Goal: Task Accomplishment & Management: Use online tool/utility

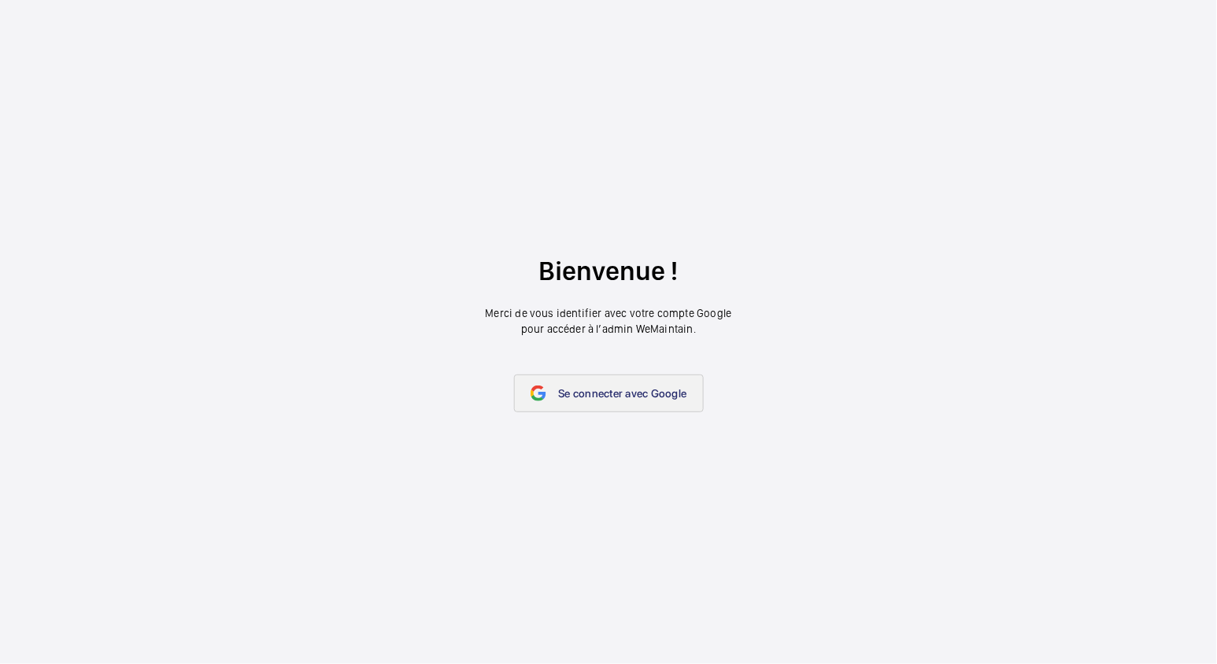
click at [573, 393] on span "Se connecter avec Google" at bounding box center [623, 393] width 128 height 13
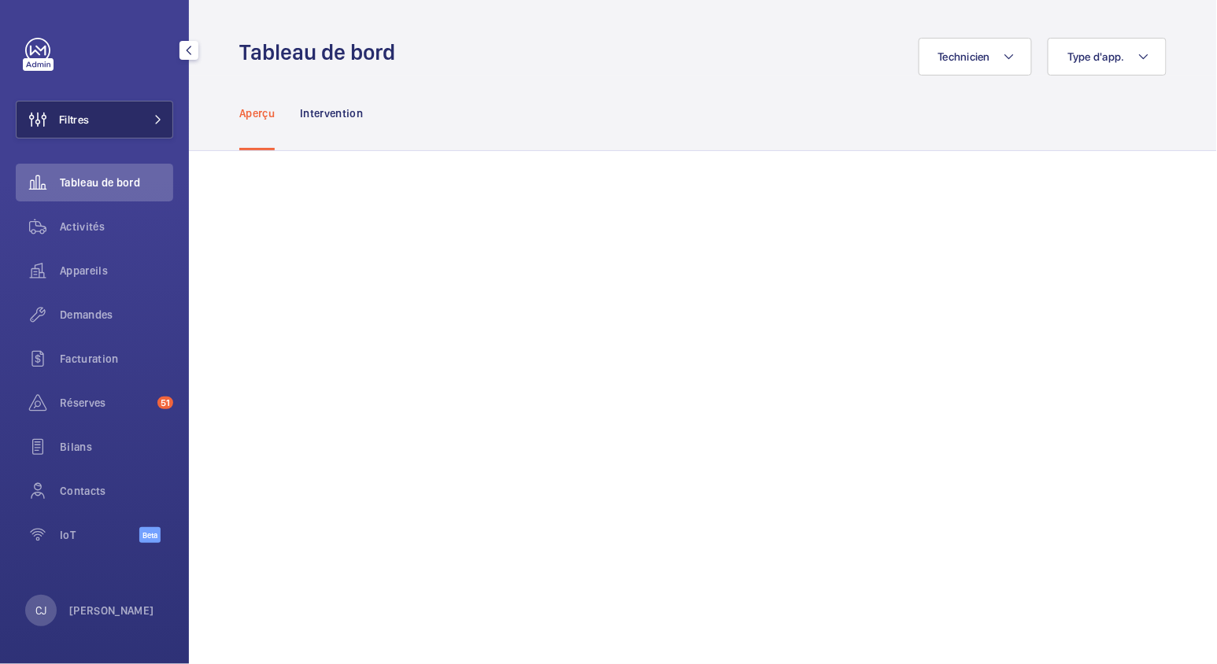
click at [157, 117] on mat-icon at bounding box center [157, 119] width 9 height 9
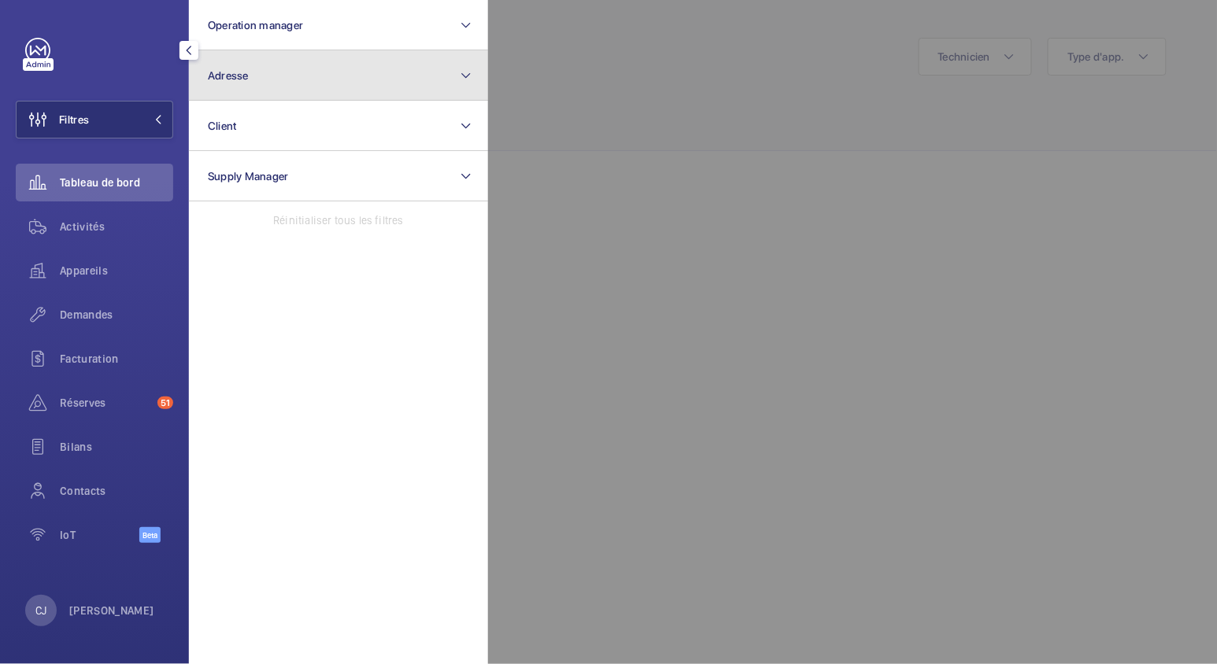
click at [285, 69] on button "Adresse" at bounding box center [338, 75] width 299 height 50
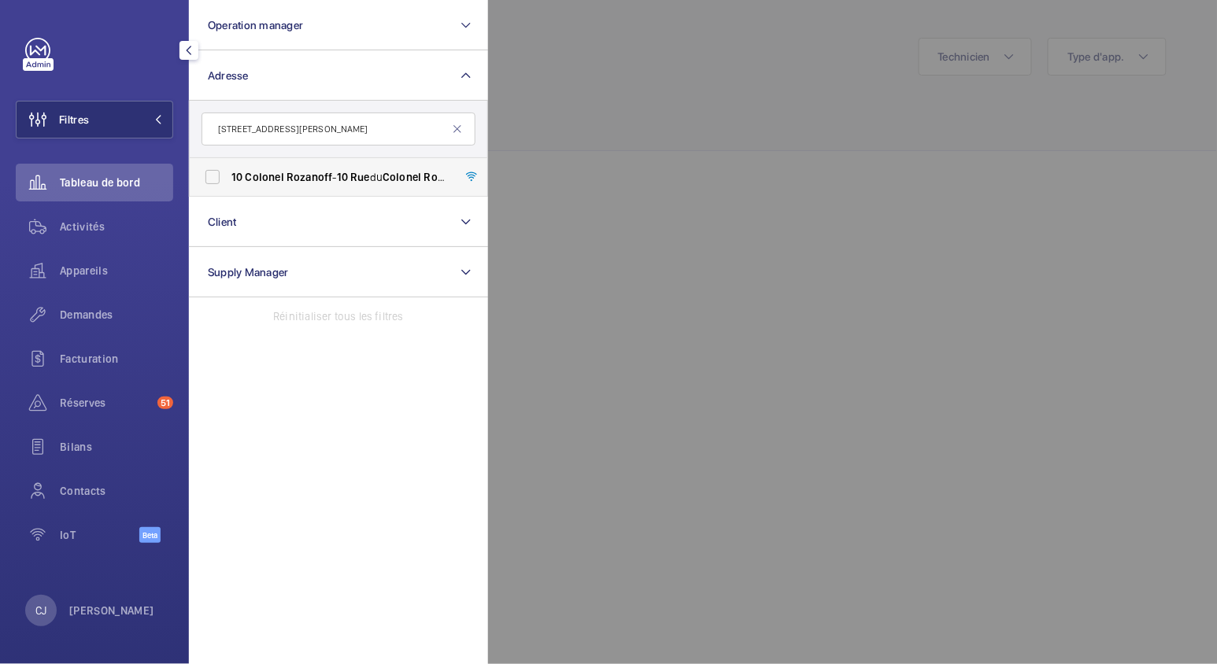
type input "10 Rue Colonel Rozanoff"
click at [301, 184] on span "10 Colonel Rozanoff - 10 Rue du Colonel Rozanoff , 75012 PARIS, PARIS 75012" at bounding box center [339, 177] width 216 height 16
click at [228, 184] on input "10 Colonel Rozanoff - 10 Rue du Colonel Rozanoff , 75012 PARIS, PARIS 75012" at bounding box center [212, 176] width 31 height 31
checkbox input "true"
click at [88, 235] on div "Activités" at bounding box center [94, 227] width 157 height 38
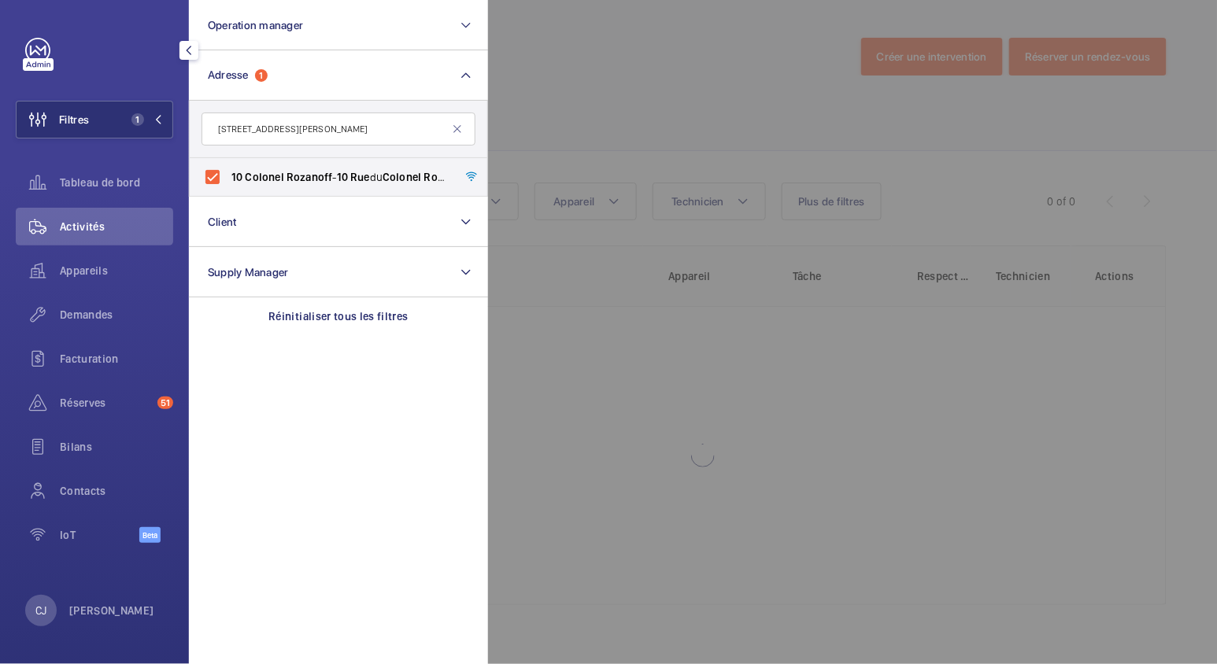
click at [568, 143] on div at bounding box center [1096, 332] width 1217 height 664
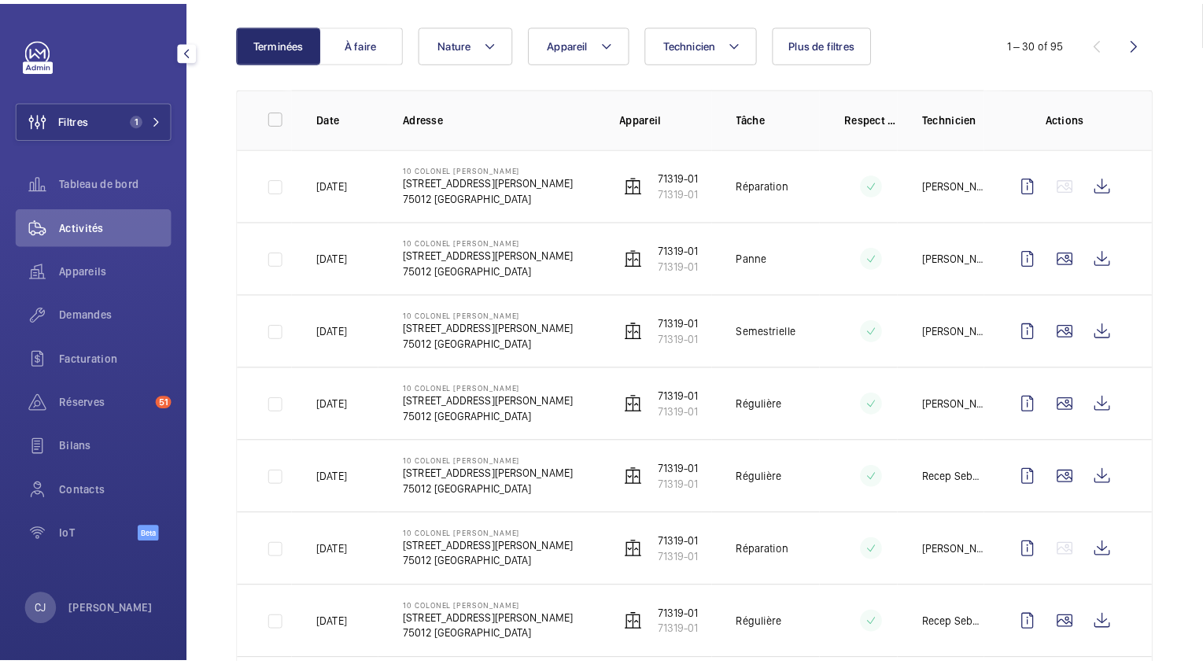
scroll to position [161, 0]
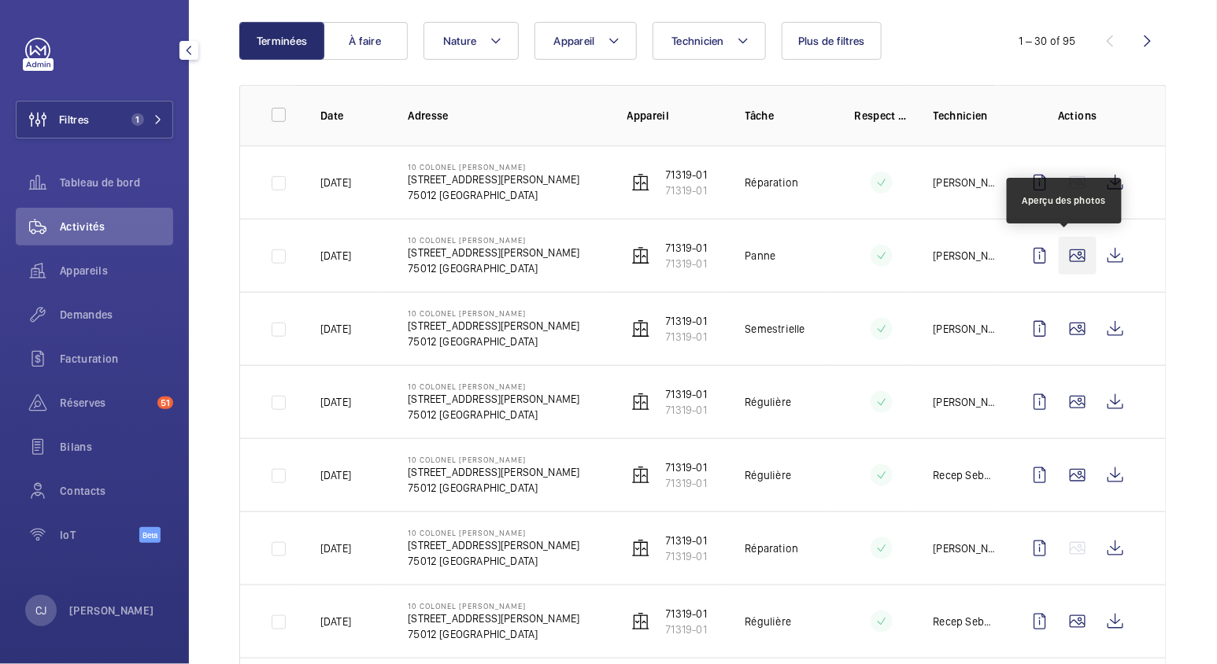
click at [1069, 258] on wm-front-icon-button at bounding box center [1077, 256] width 38 height 38
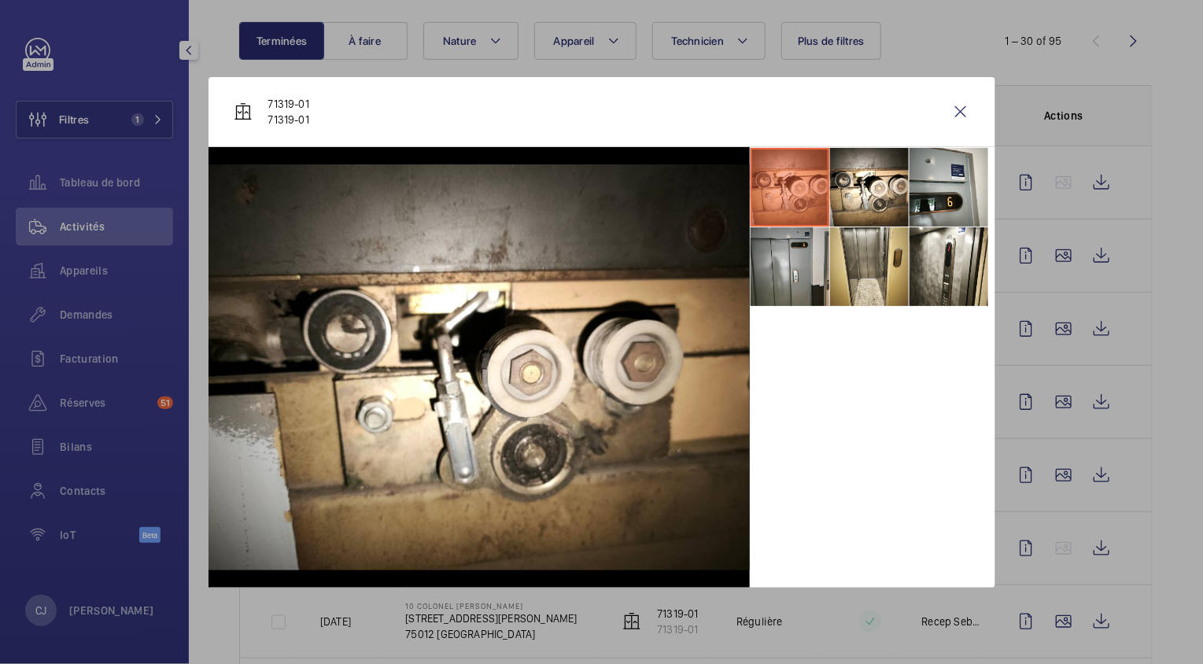
click at [813, 283] on li at bounding box center [790, 266] width 79 height 79
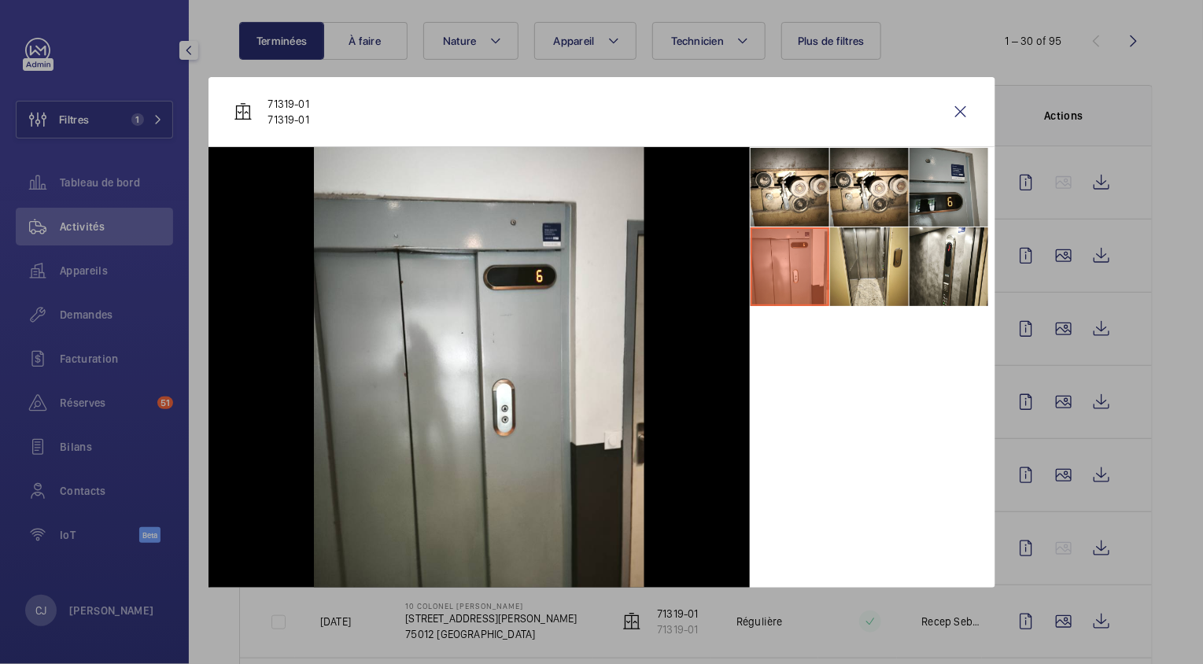
click at [944, 212] on li at bounding box center [949, 187] width 79 height 79
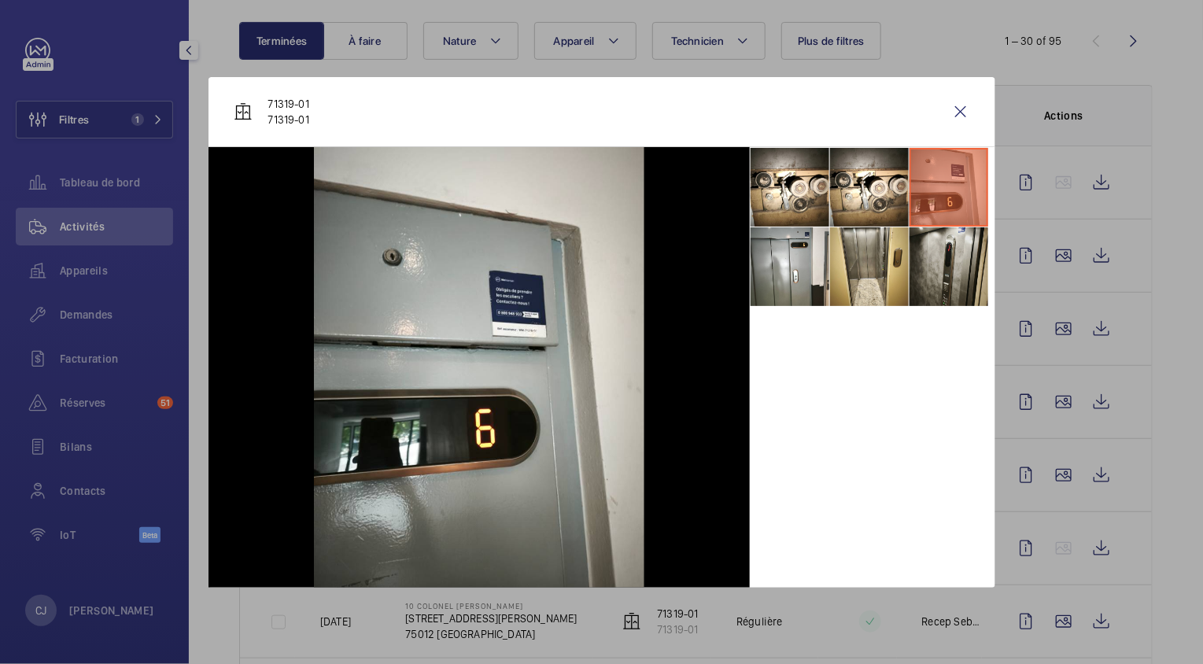
click at [943, 255] on li at bounding box center [949, 266] width 79 height 79
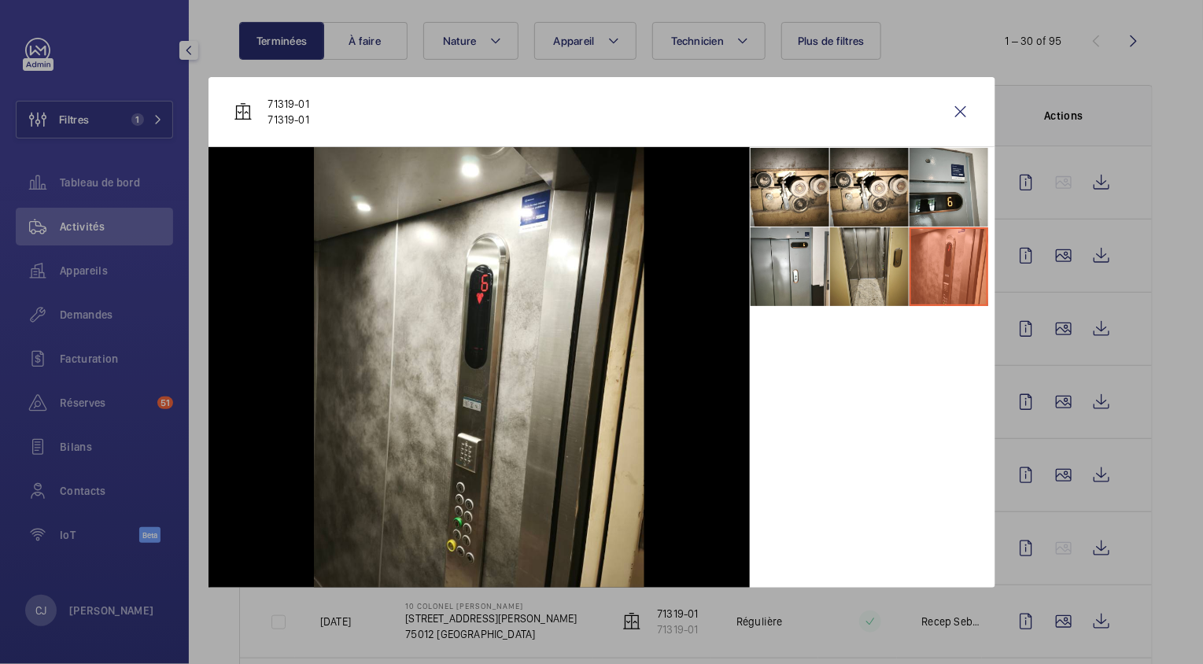
click at [870, 257] on li at bounding box center [869, 266] width 79 height 79
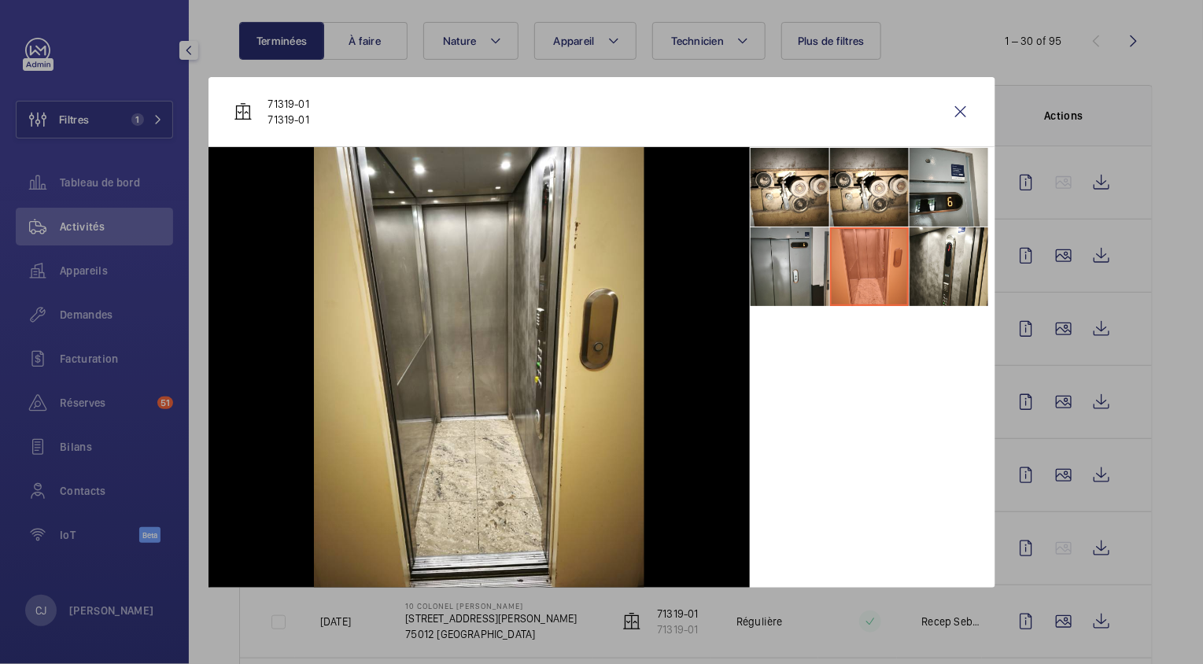
click at [810, 260] on li at bounding box center [790, 266] width 79 height 79
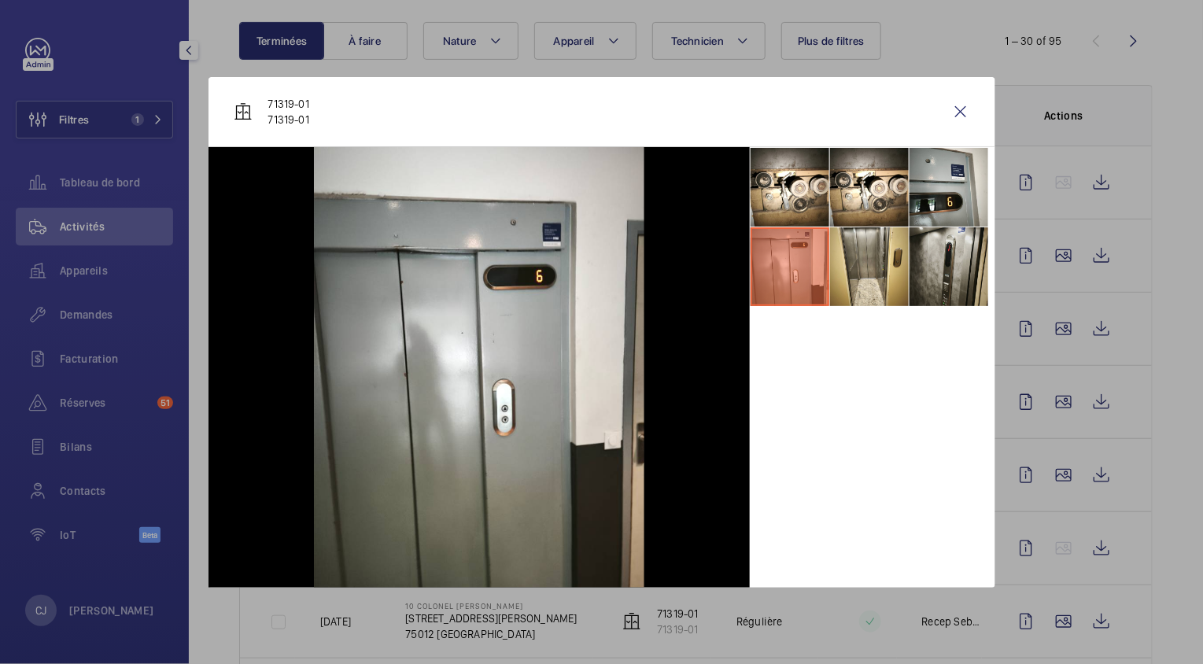
click at [956, 274] on li at bounding box center [949, 266] width 79 height 79
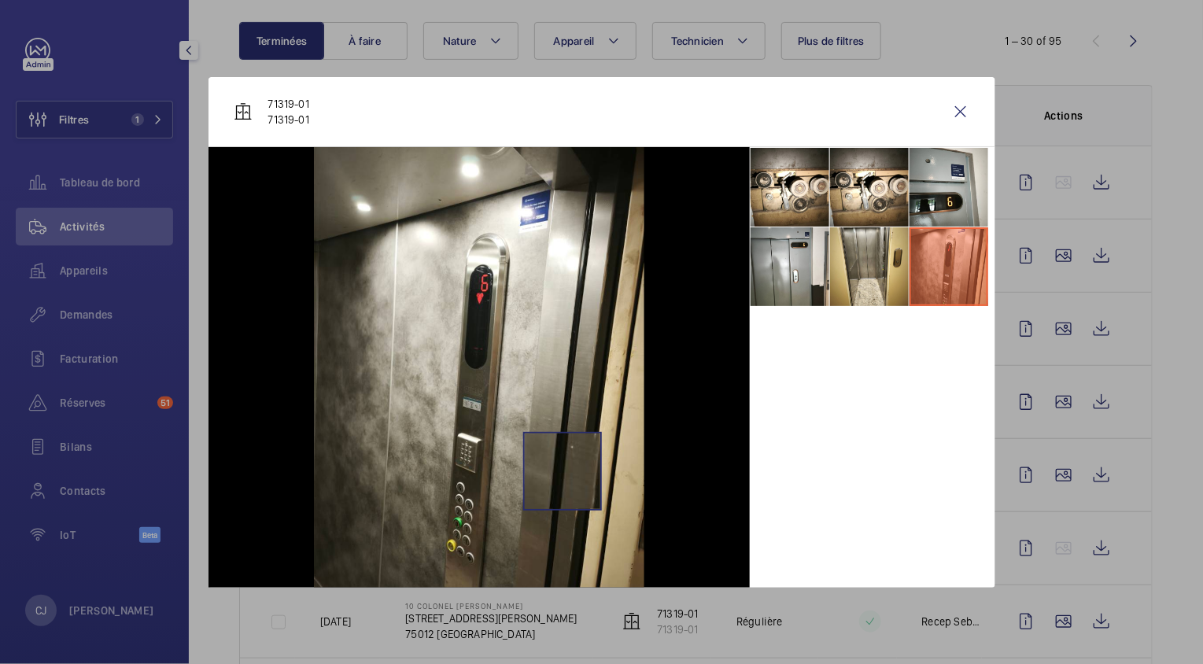
click at [562, 471] on img at bounding box center [479, 367] width 331 height 441
click at [958, 111] on wm-front-icon-button at bounding box center [961, 112] width 38 height 38
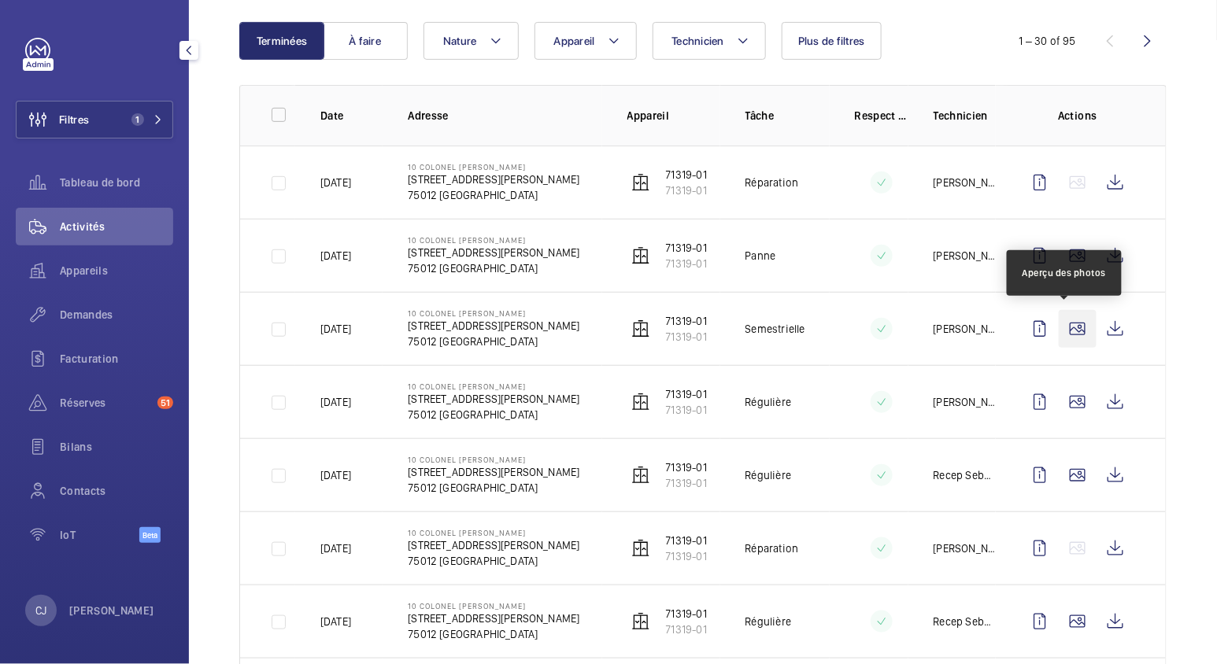
click at [1063, 328] on wm-front-icon-button at bounding box center [1077, 329] width 38 height 38
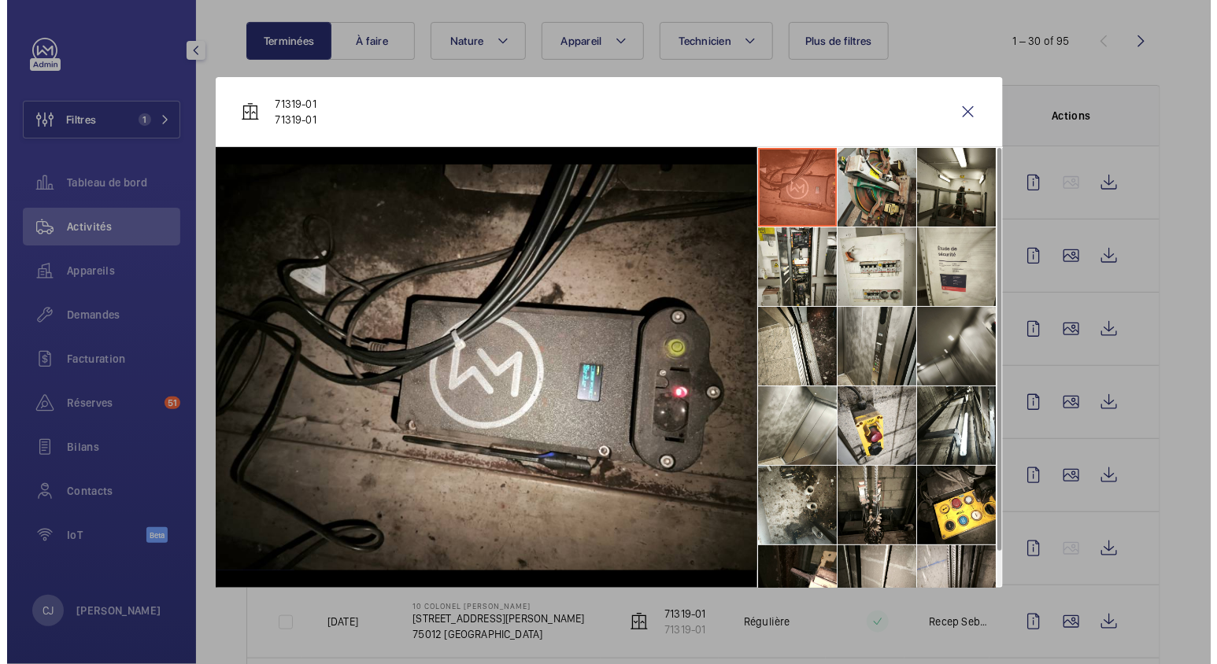
scroll to position [37, 0]
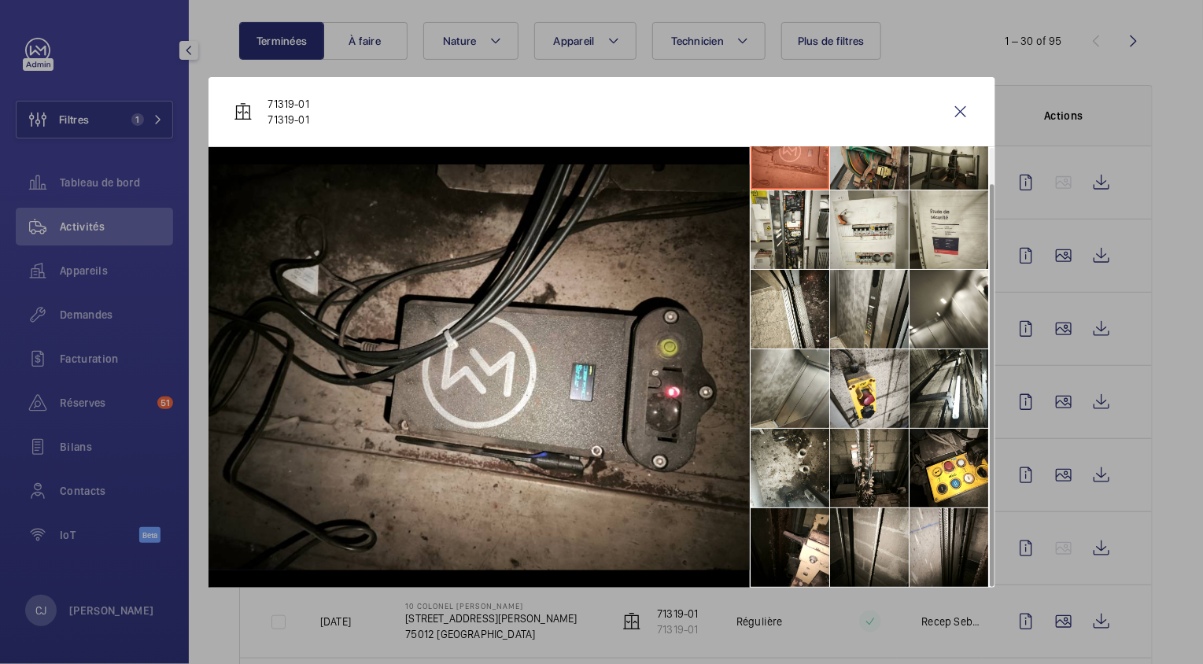
click at [800, 373] on li at bounding box center [790, 388] width 79 height 79
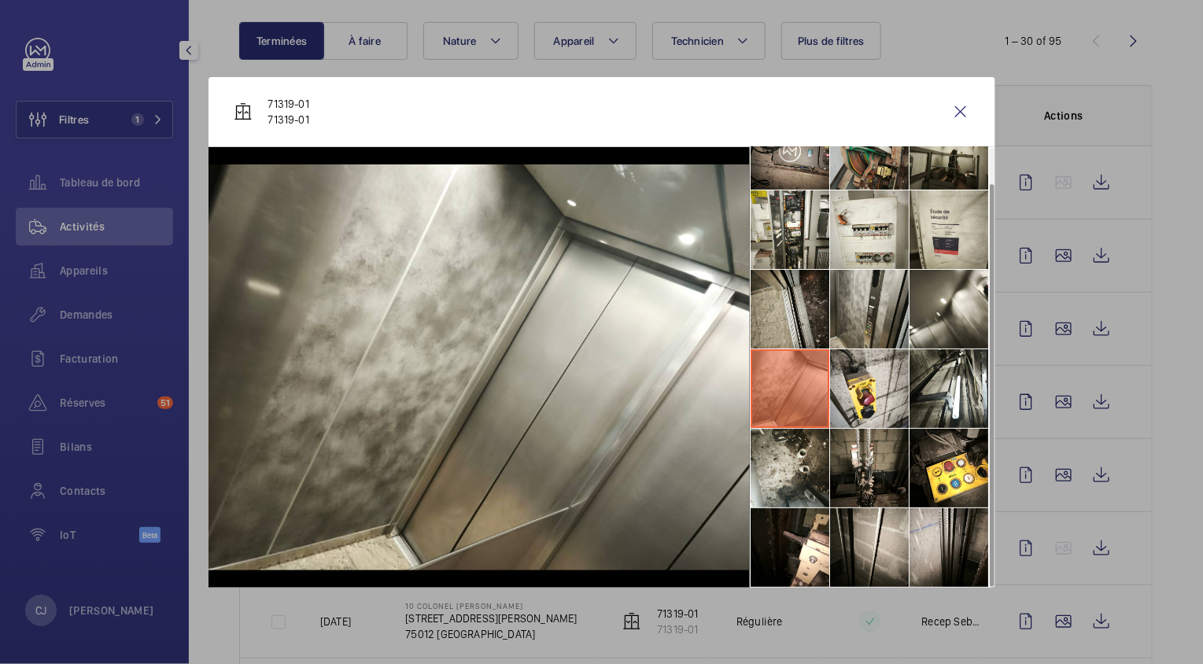
click at [781, 282] on li at bounding box center [790, 309] width 79 height 79
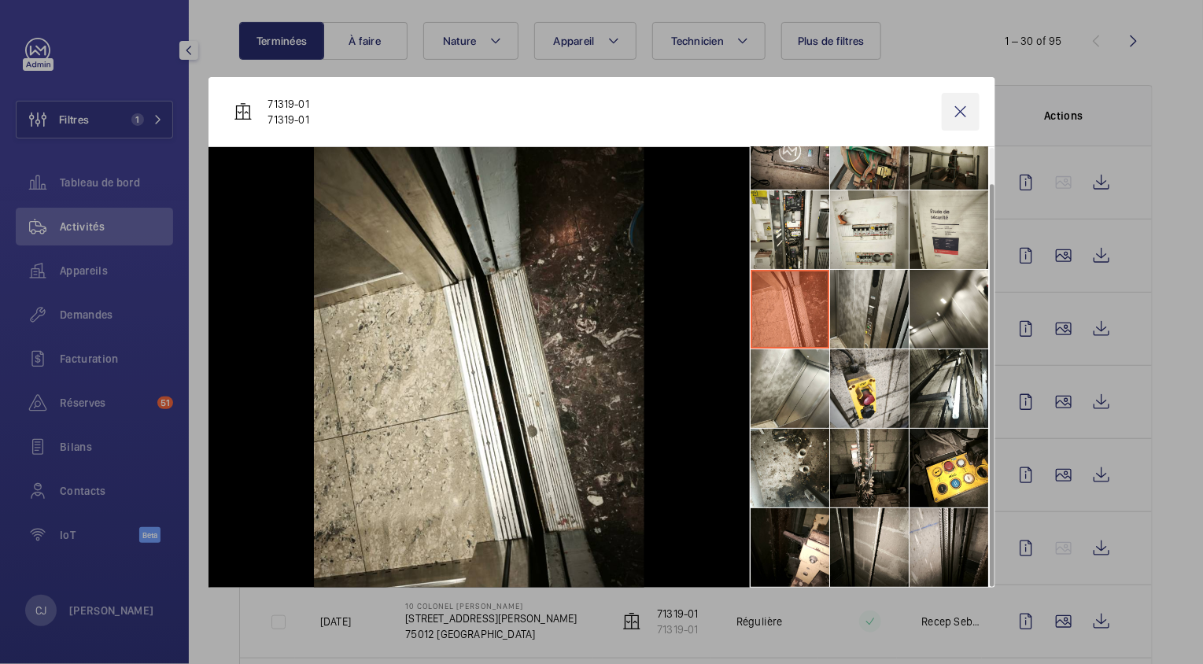
click at [959, 106] on wm-front-icon-button at bounding box center [961, 112] width 38 height 38
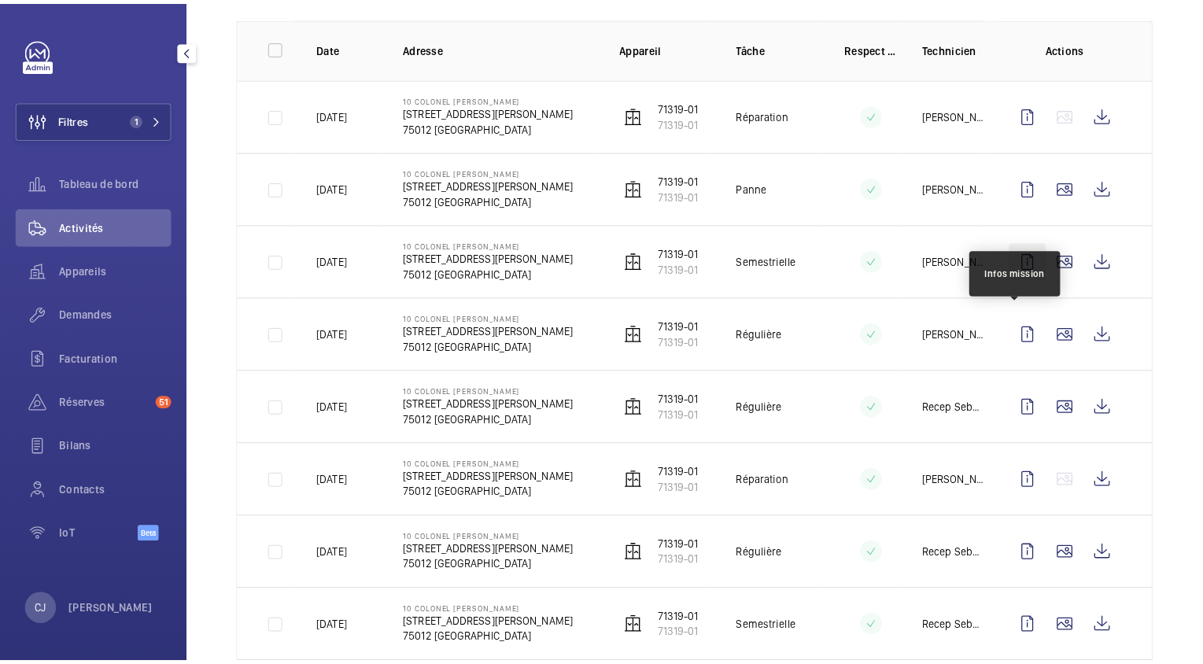
scroll to position [227, 0]
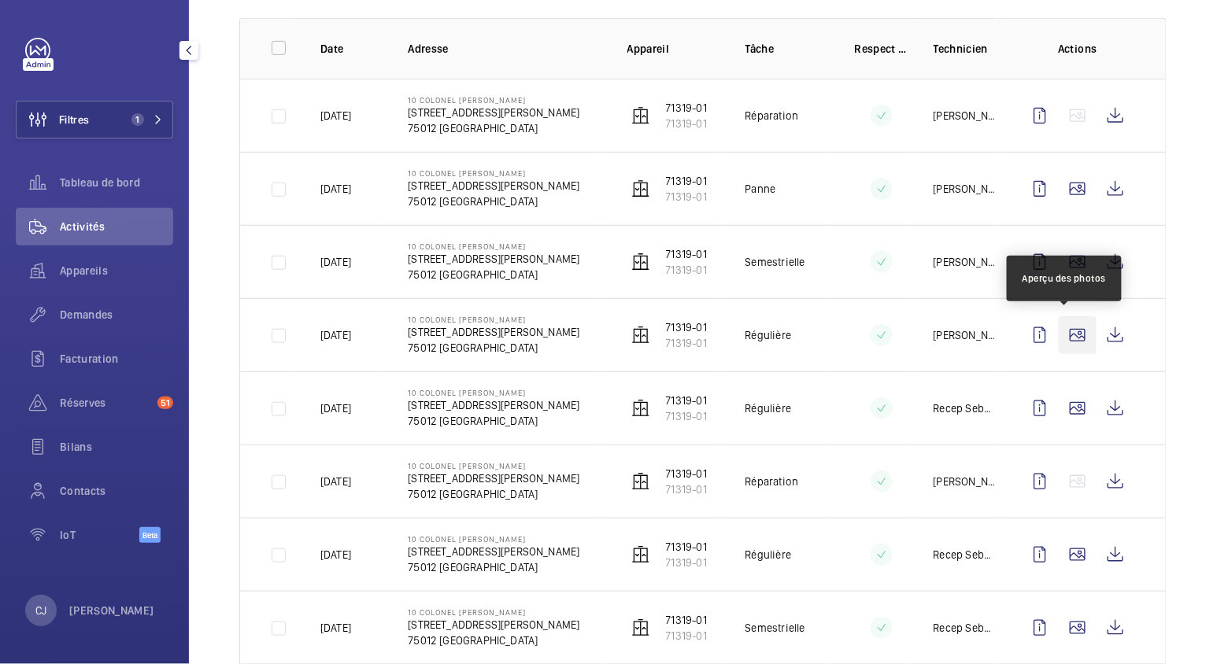
click at [1063, 334] on wm-front-icon-button at bounding box center [1077, 335] width 38 height 38
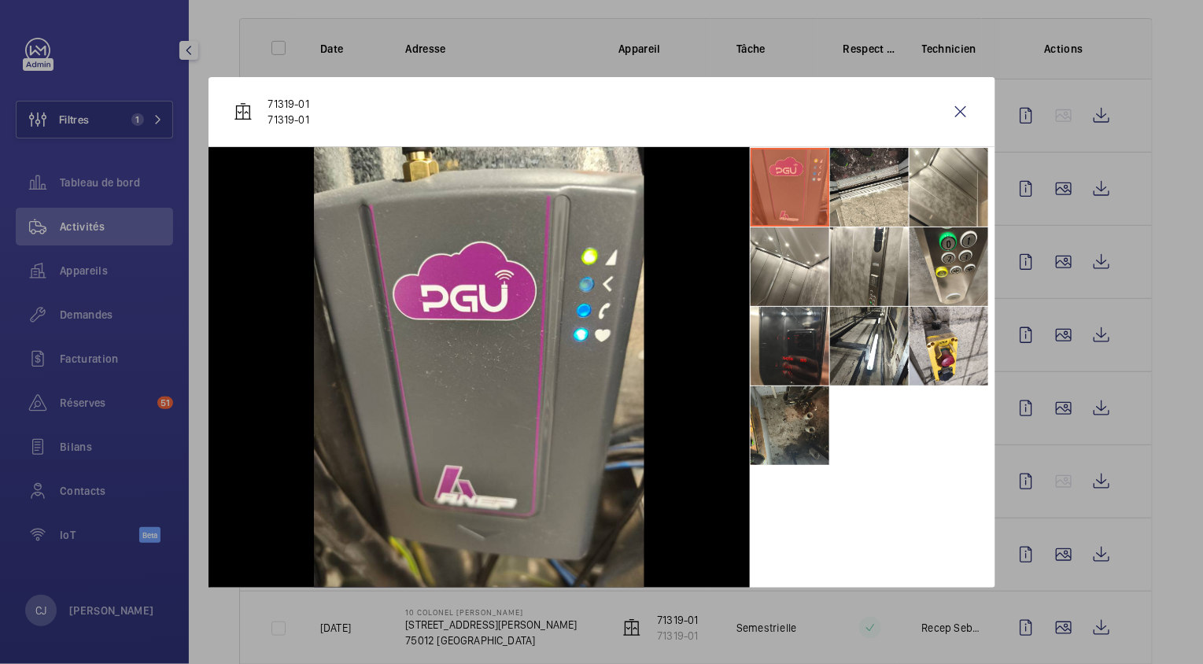
click at [1055, 399] on div at bounding box center [601, 332] width 1203 height 664
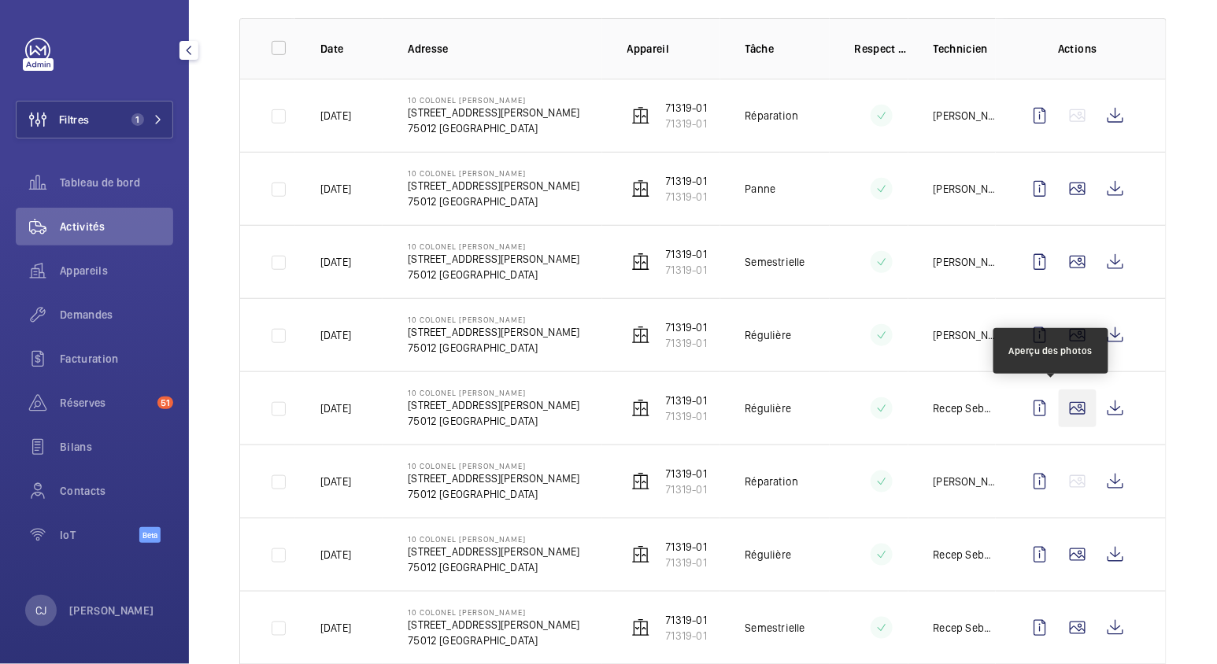
click at [1058, 399] on wm-front-icon-button at bounding box center [1077, 409] width 38 height 38
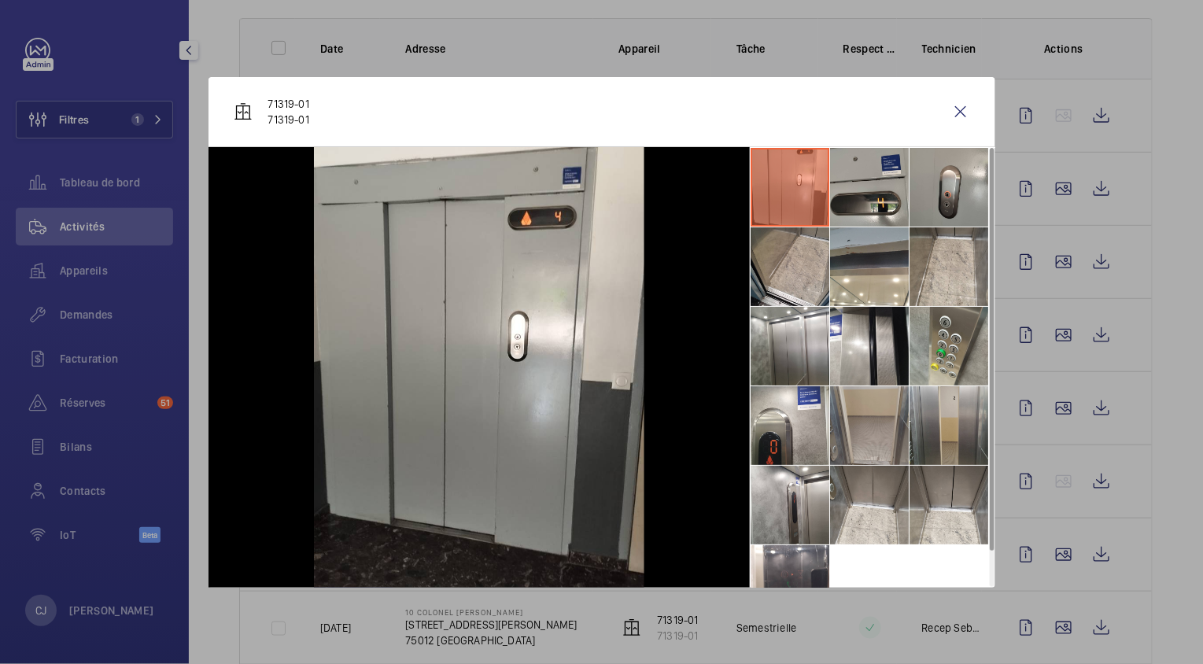
click at [865, 403] on li at bounding box center [869, 425] width 79 height 79
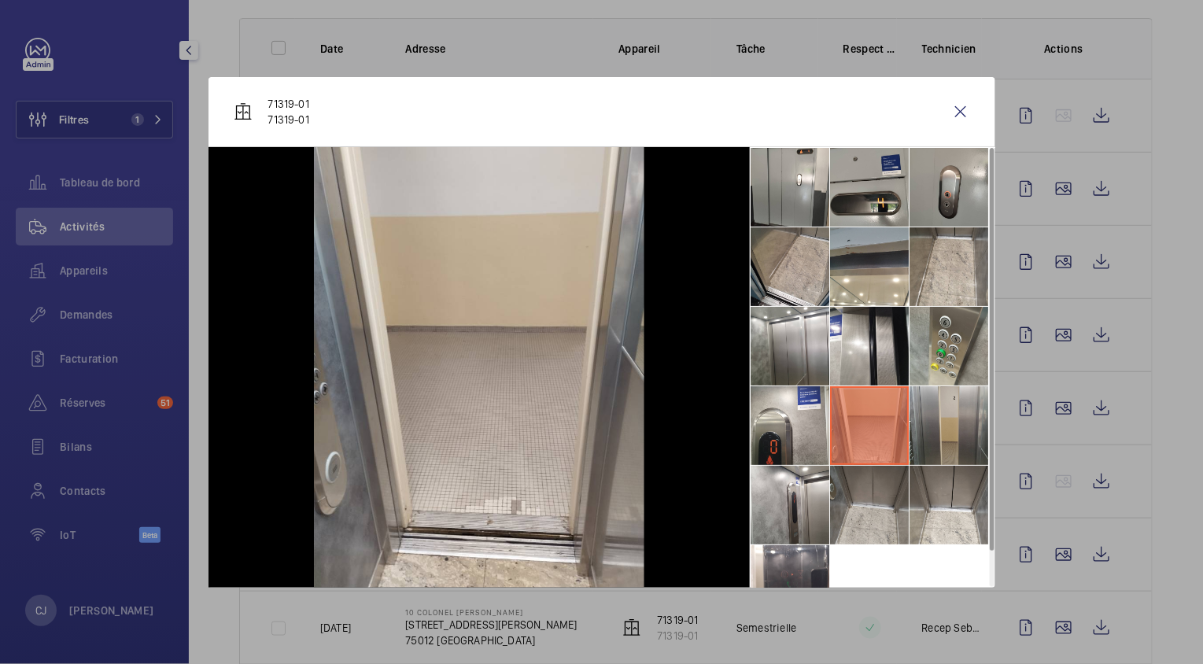
click at [865, 489] on li at bounding box center [869, 505] width 79 height 79
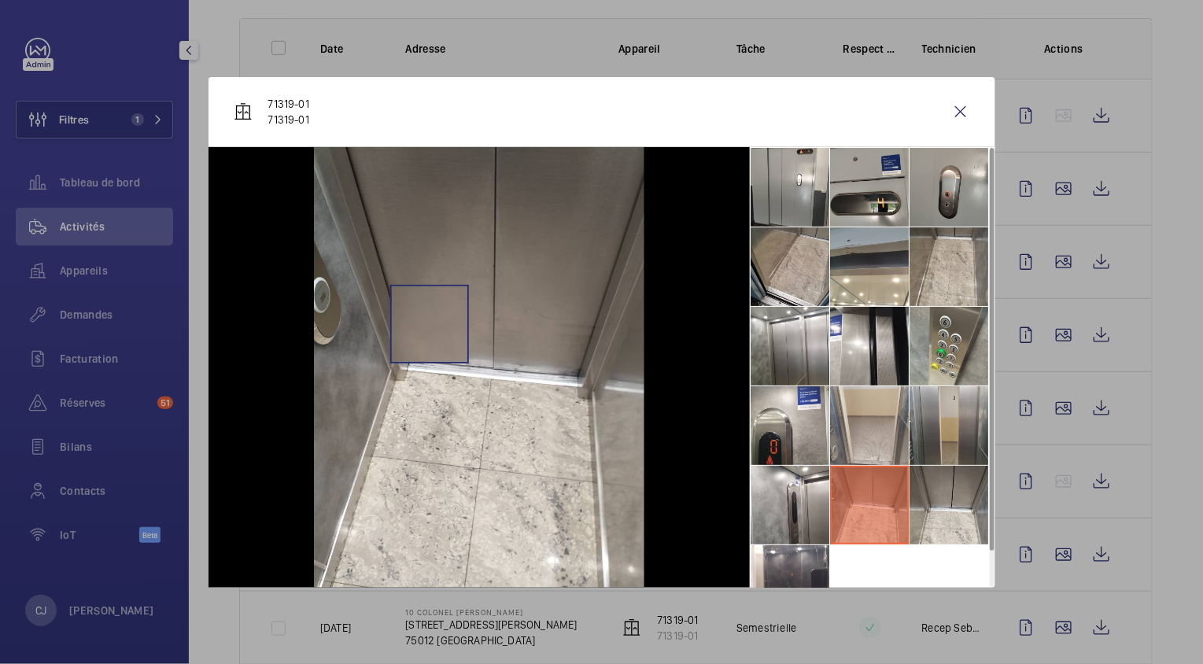
click at [429, 323] on img at bounding box center [479, 367] width 331 height 441
click at [342, 196] on img at bounding box center [479, 367] width 331 height 441
click at [984, 505] on li at bounding box center [949, 505] width 79 height 79
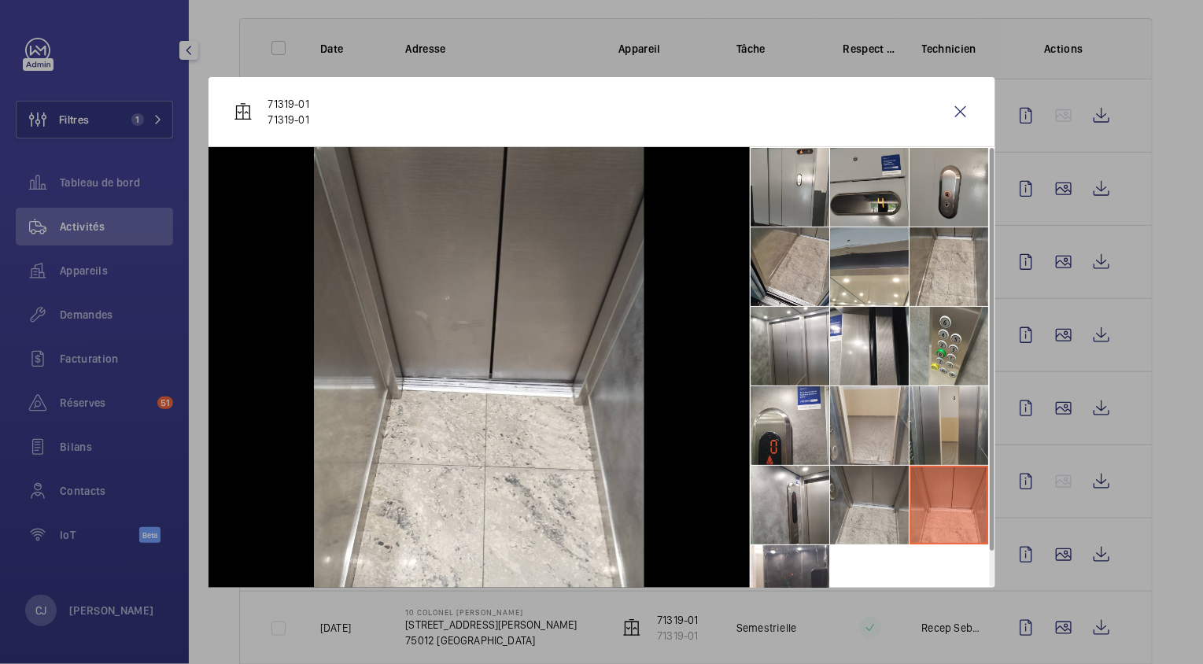
click at [859, 510] on li at bounding box center [869, 505] width 79 height 79
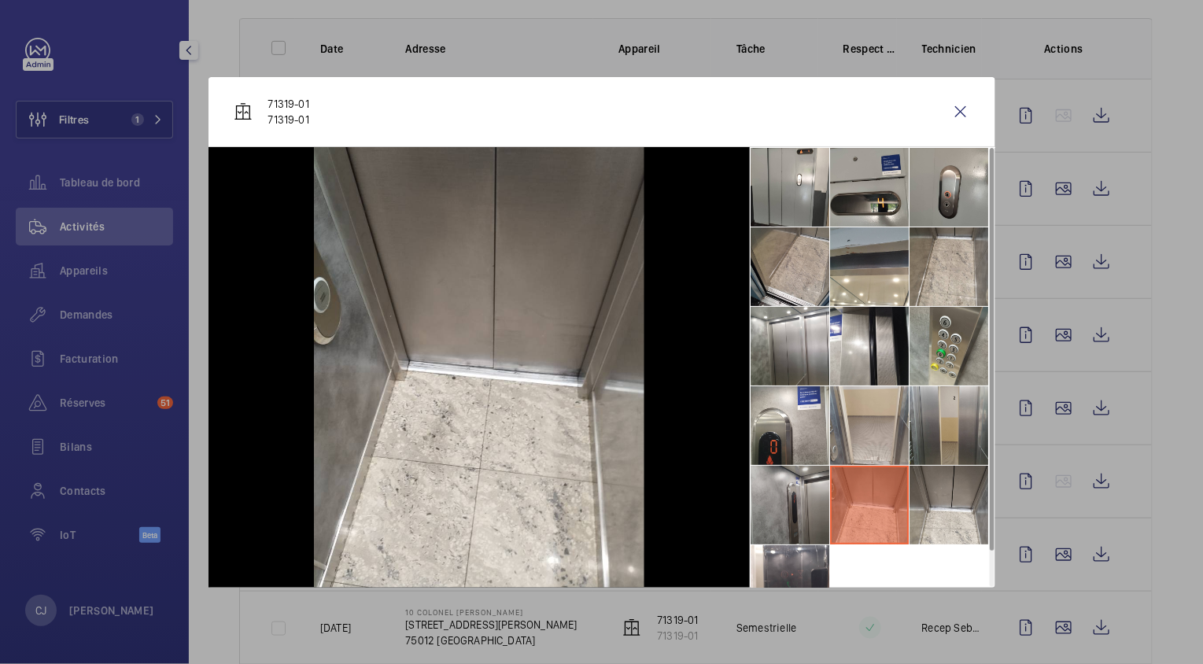
click at [775, 508] on li at bounding box center [790, 505] width 79 height 79
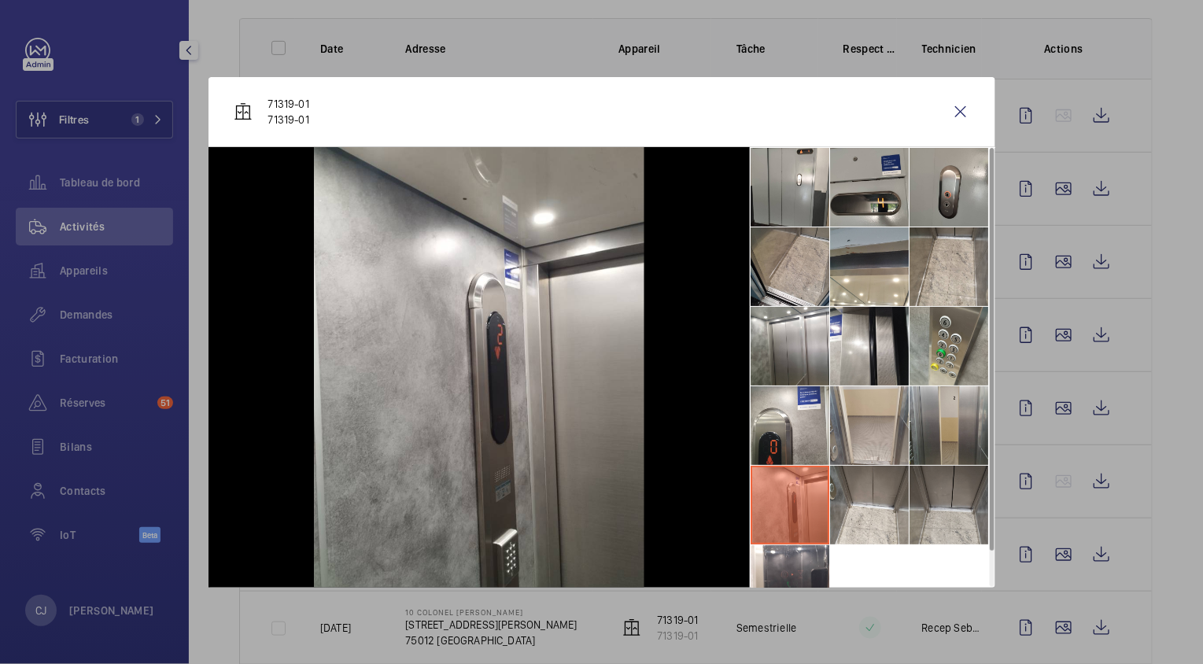
click at [951, 493] on li at bounding box center [949, 505] width 79 height 79
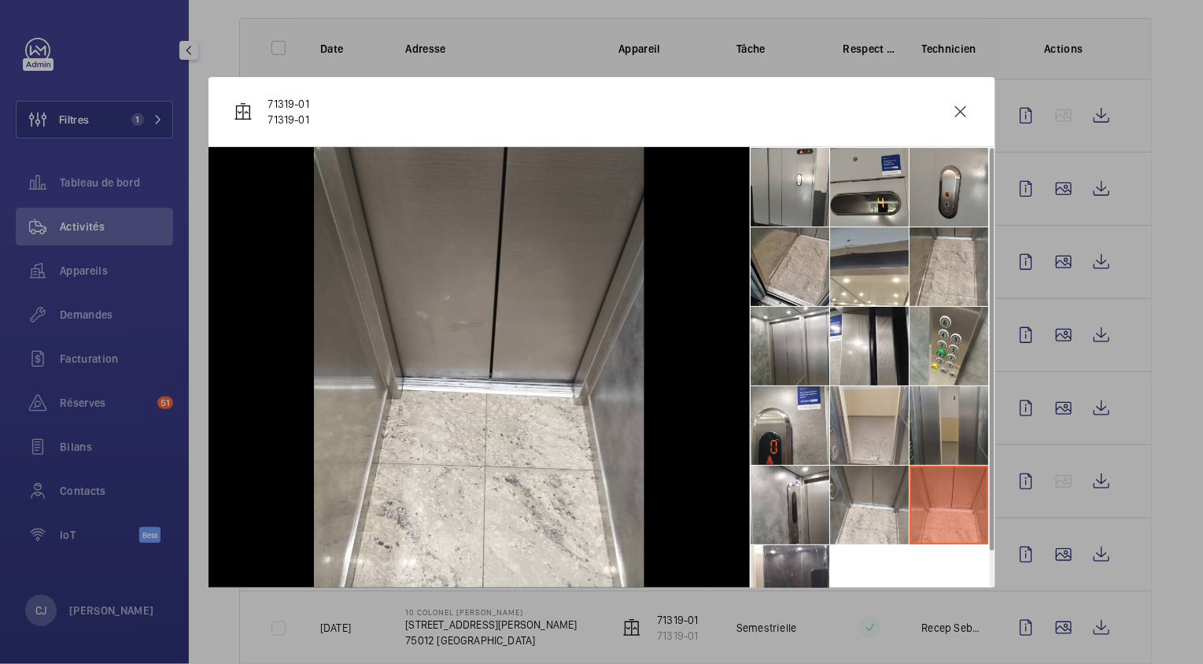
click at [955, 430] on li at bounding box center [949, 425] width 79 height 79
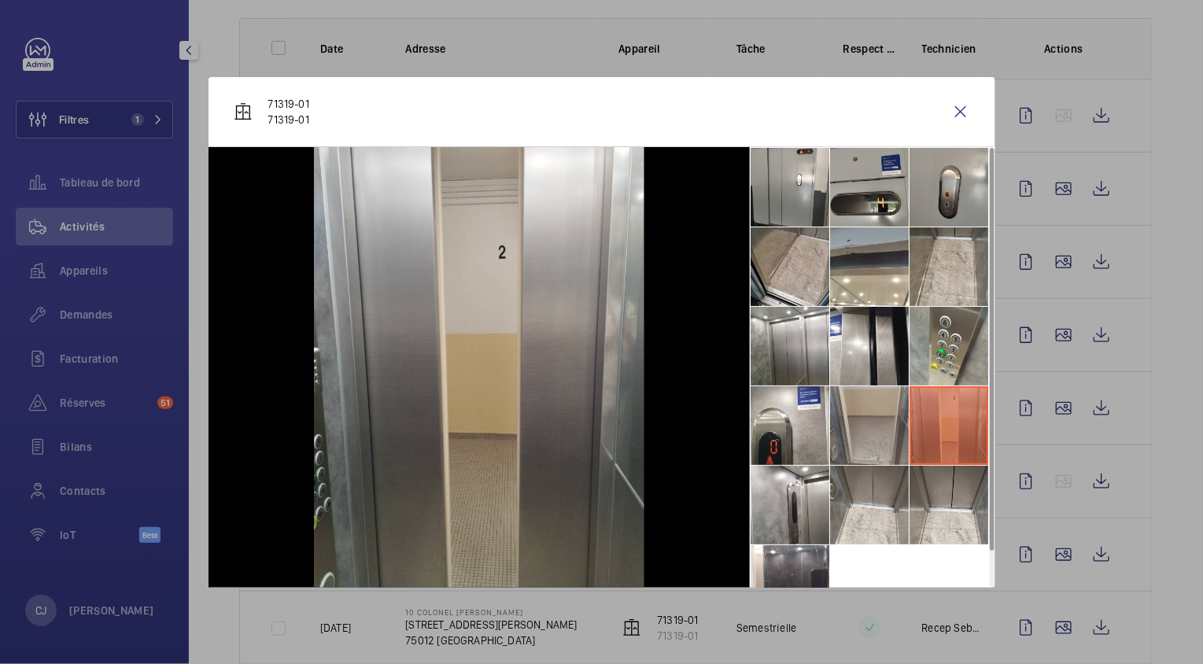
click at [871, 411] on li at bounding box center [869, 425] width 79 height 79
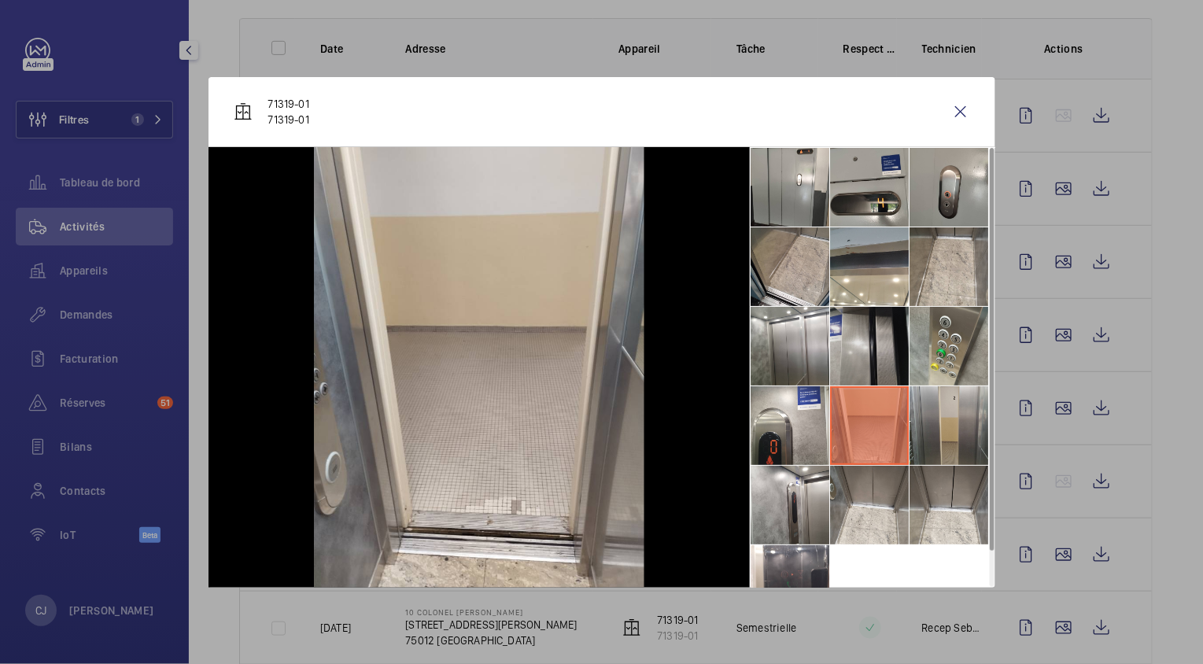
click at [863, 360] on li at bounding box center [869, 346] width 79 height 79
